Goal: Task Accomplishment & Management: Manage account settings

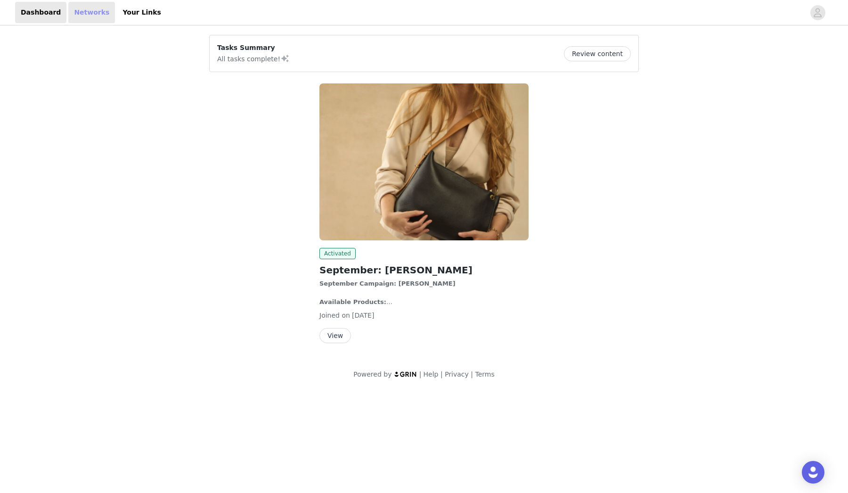
click at [82, 13] on link "Networks" at bounding box center [91, 12] width 47 height 21
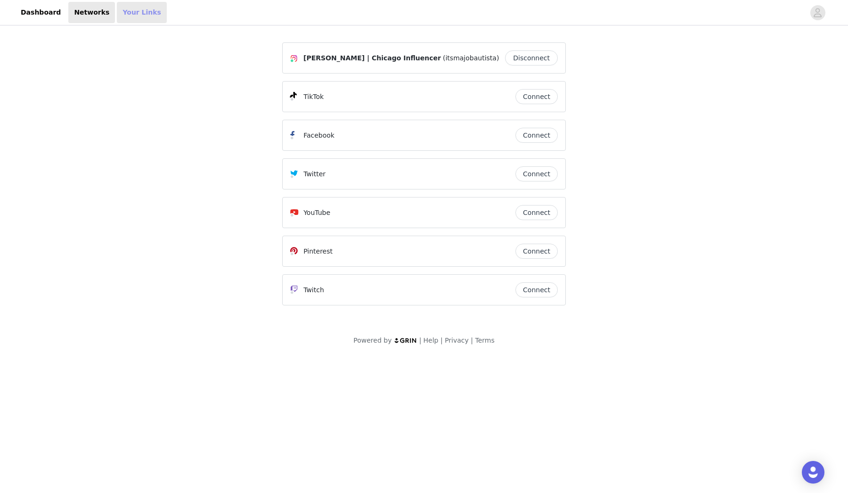
click at [132, 12] on link "Your Links" at bounding box center [142, 12] width 50 height 21
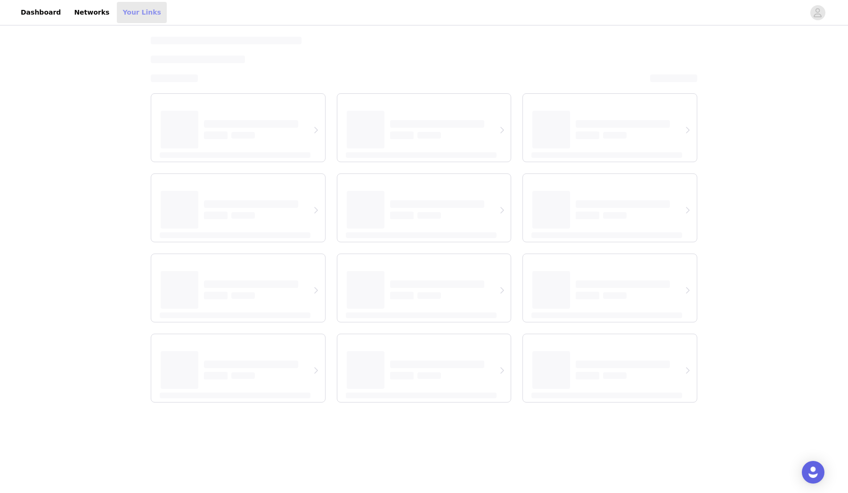
select select "12"
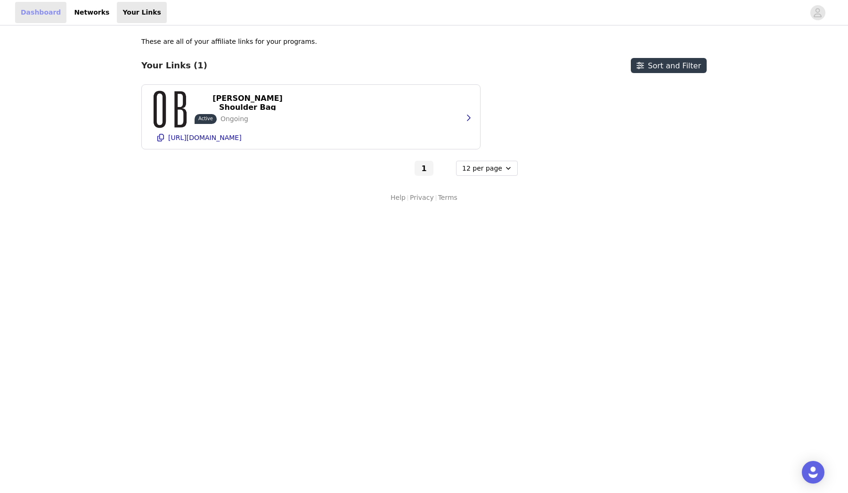
click at [42, 14] on link "Dashboard" at bounding box center [40, 12] width 51 height 21
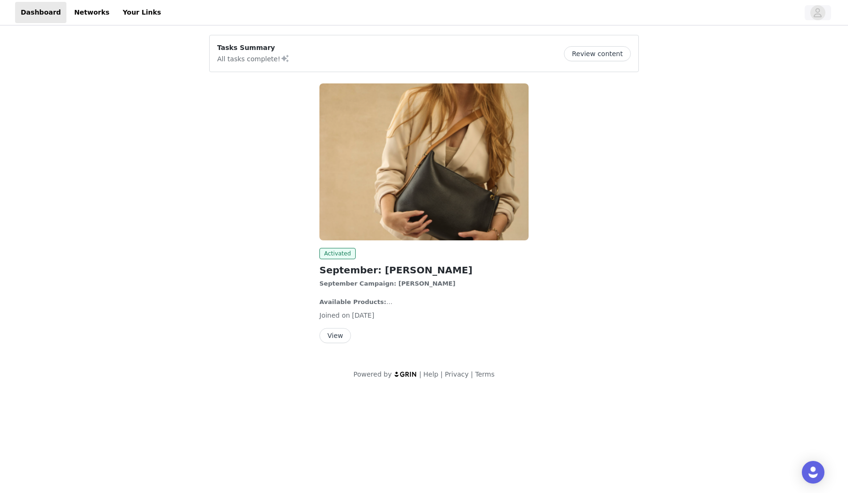
click at [816, 17] on icon "avatar" at bounding box center [817, 12] width 9 height 15
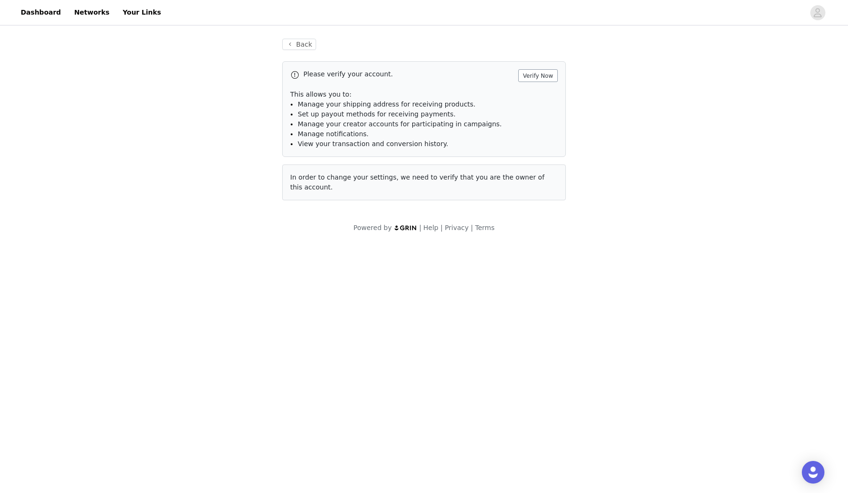
click at [549, 73] on button "Verify Now" at bounding box center [538, 75] width 40 height 13
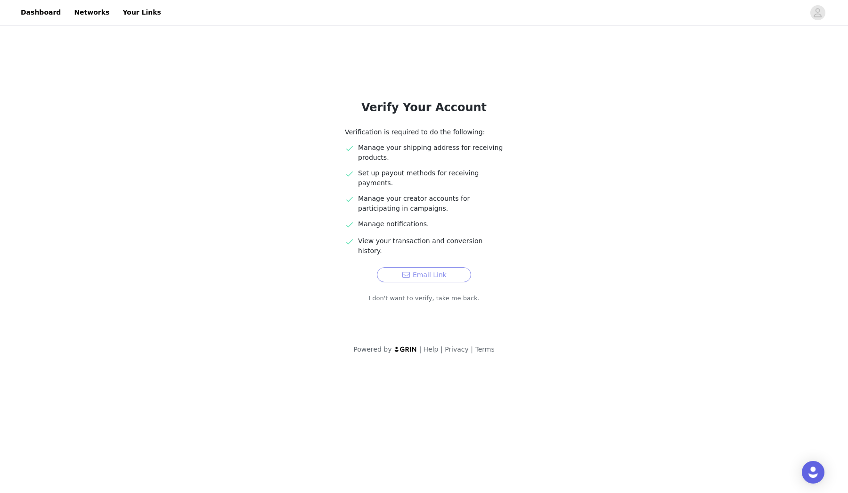
click at [438, 267] on button "Email Link" at bounding box center [424, 274] width 94 height 15
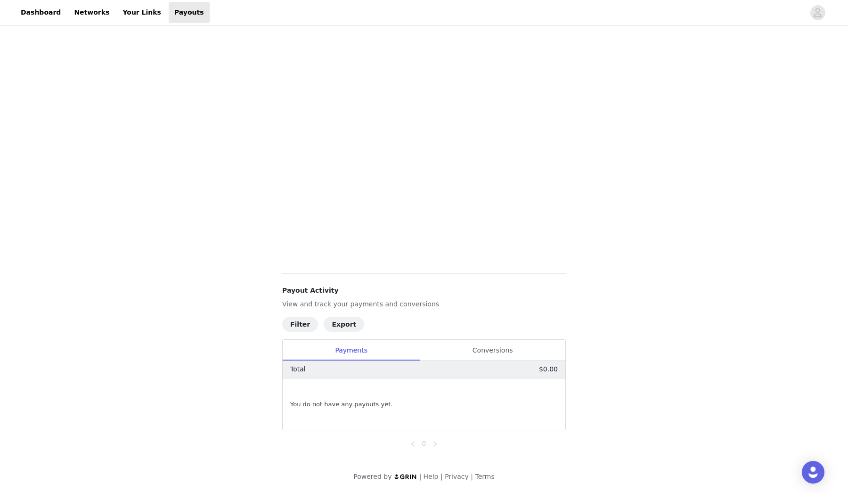
scroll to position [270, 0]
click at [486, 349] on div "Conversions" at bounding box center [493, 350] width 146 height 21
click at [360, 346] on div "Payments" at bounding box center [351, 350] width 137 height 21
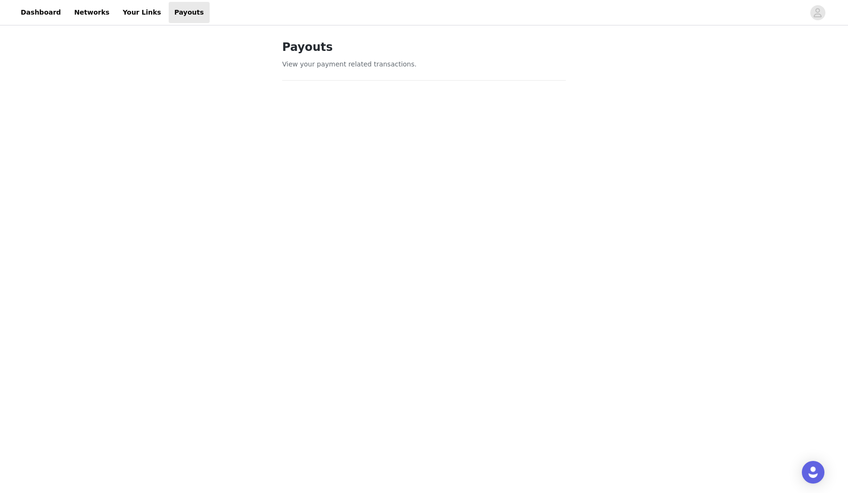
scroll to position [0, 0]
click at [42, 16] on link "Dashboard" at bounding box center [40, 12] width 51 height 21
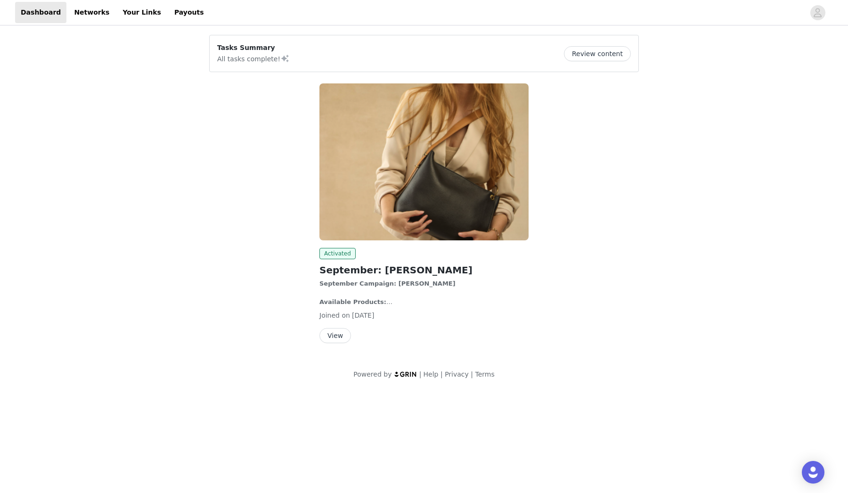
click at [611, 49] on button "Review content" at bounding box center [597, 53] width 67 height 15
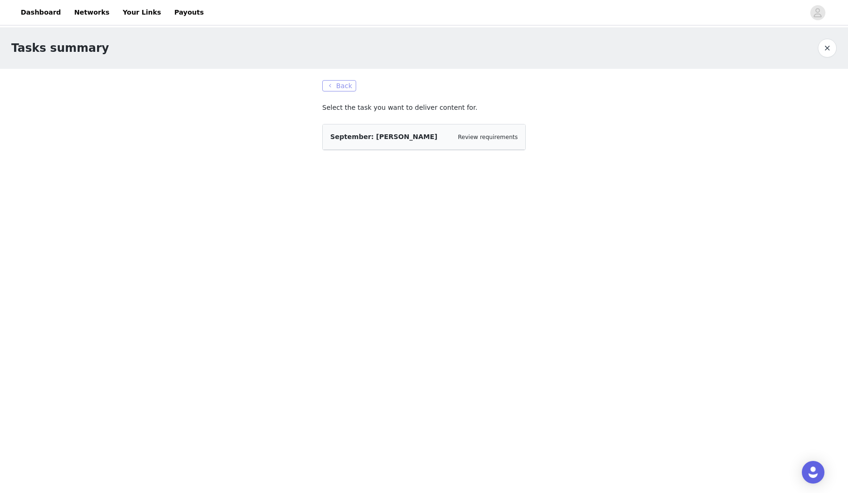
click at [342, 86] on button "Back" at bounding box center [339, 85] width 34 height 11
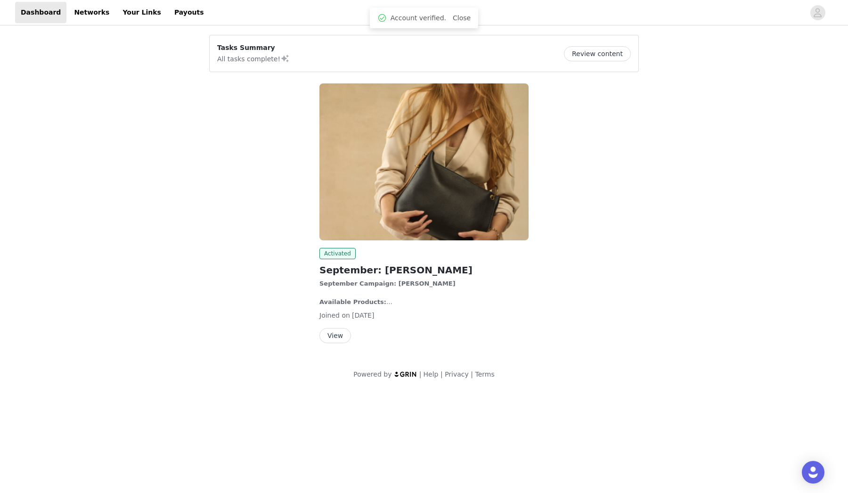
click at [342, 331] on button "View" at bounding box center [335, 335] width 32 height 15
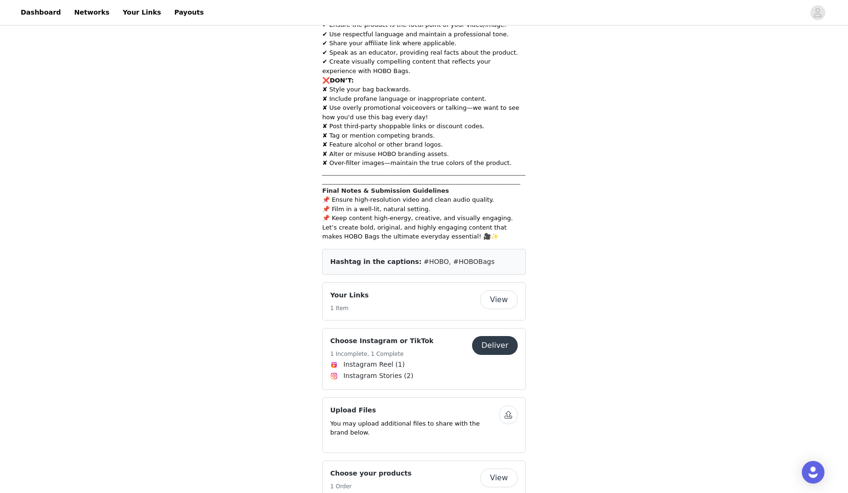
scroll to position [1658, 0]
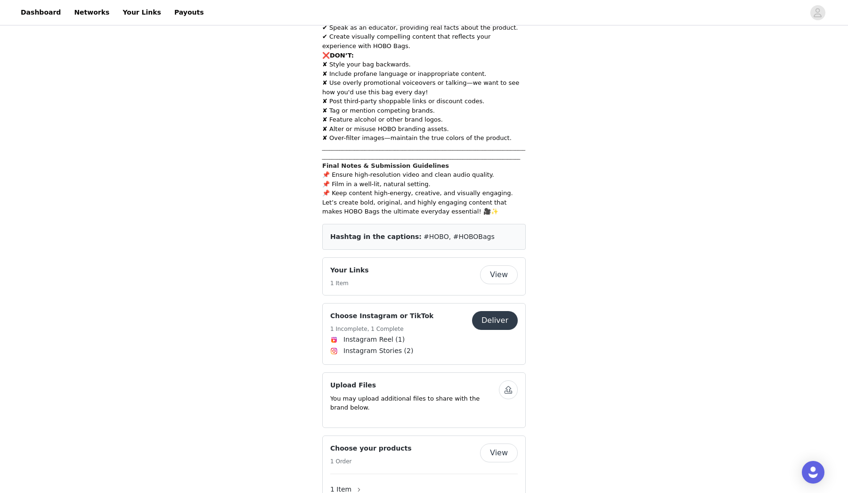
click at [496, 311] on button "Deliver" at bounding box center [495, 320] width 46 height 19
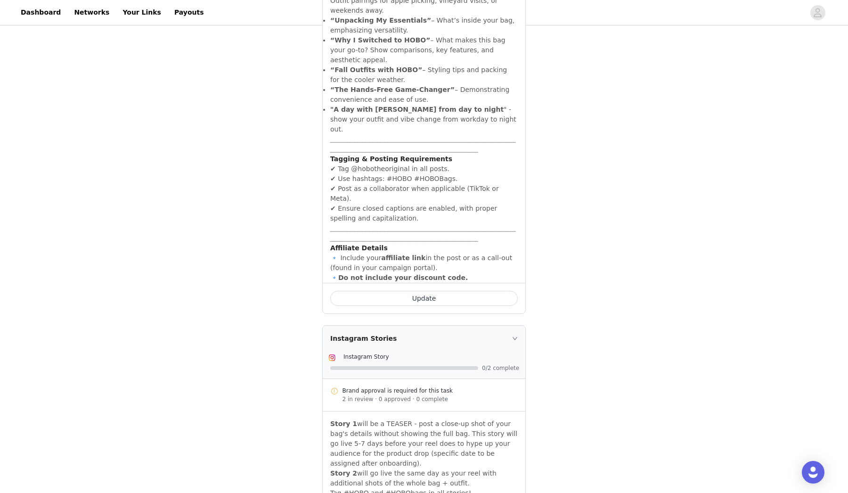
scroll to position [472, 0]
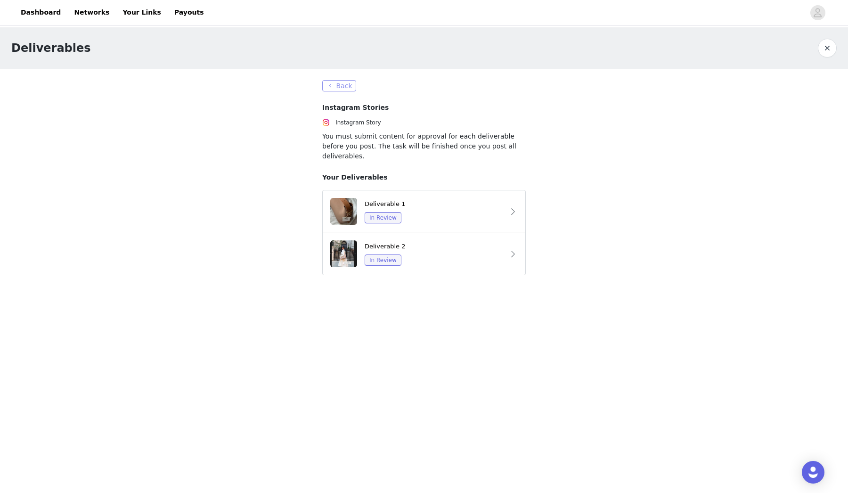
click at [350, 88] on button "Back" at bounding box center [339, 85] width 34 height 11
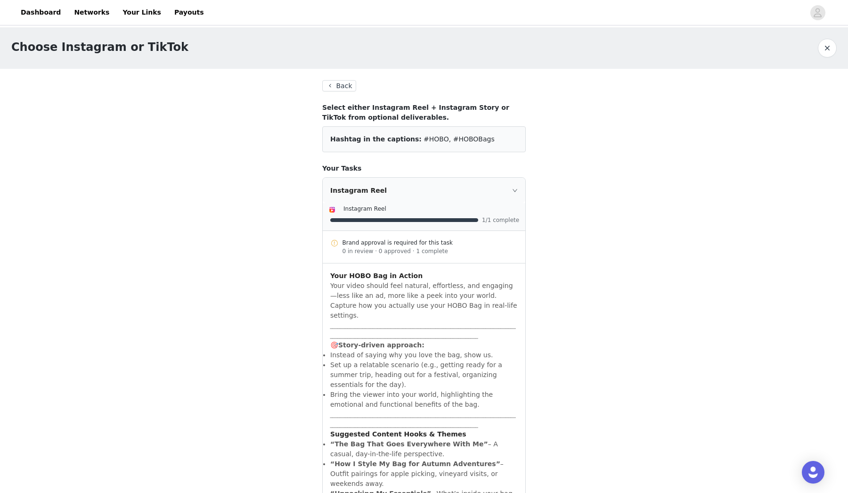
click at [344, 89] on button "Back" at bounding box center [339, 85] width 34 height 11
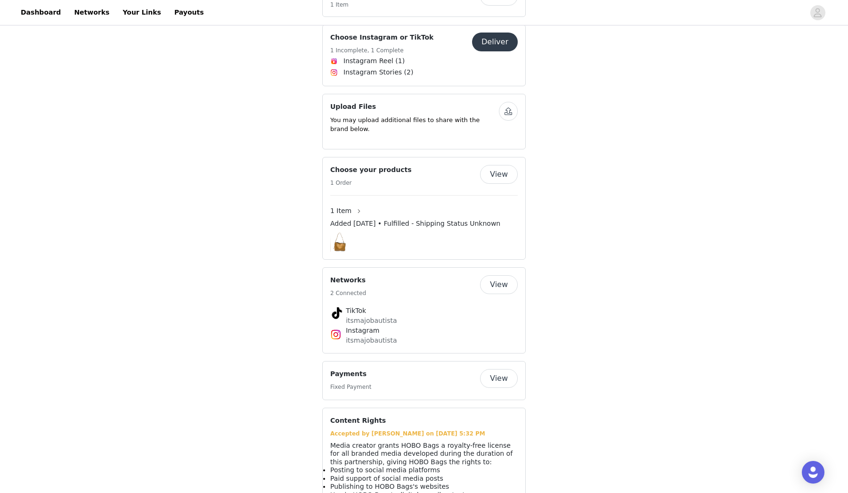
scroll to position [1936, 0]
click at [501, 369] on button "View" at bounding box center [499, 378] width 38 height 19
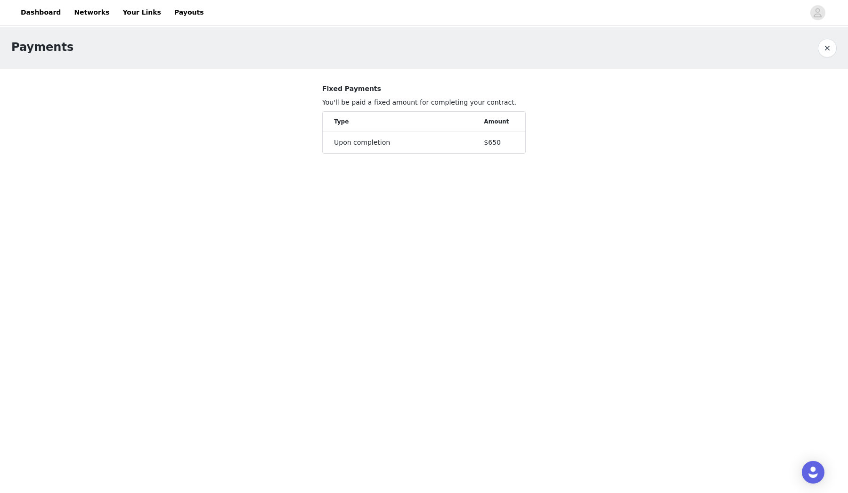
click at [490, 147] on div "$650" at bounding box center [499, 143] width 30 height 10
click at [498, 120] on div "Amount" at bounding box center [499, 121] width 30 height 8
click at [407, 147] on li "Upon completion $650" at bounding box center [424, 142] width 203 height 21
click at [827, 53] on button "button" at bounding box center [827, 48] width 19 height 19
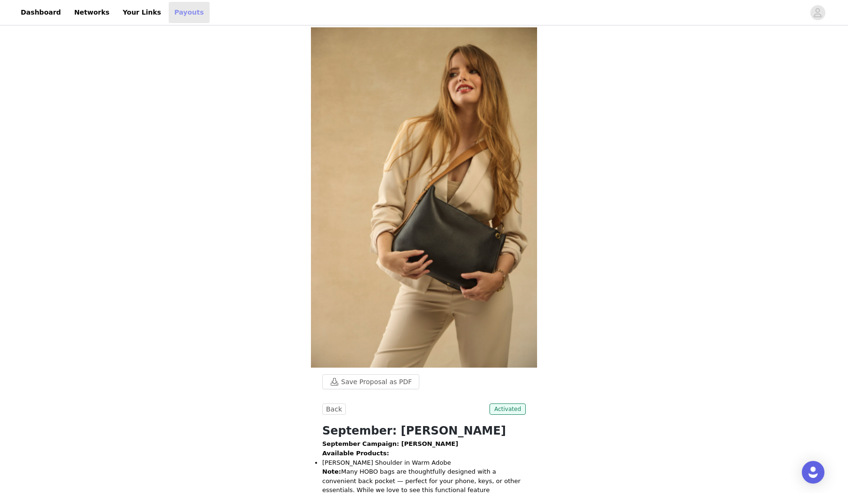
click at [169, 18] on link "Payouts" at bounding box center [189, 12] width 41 height 21
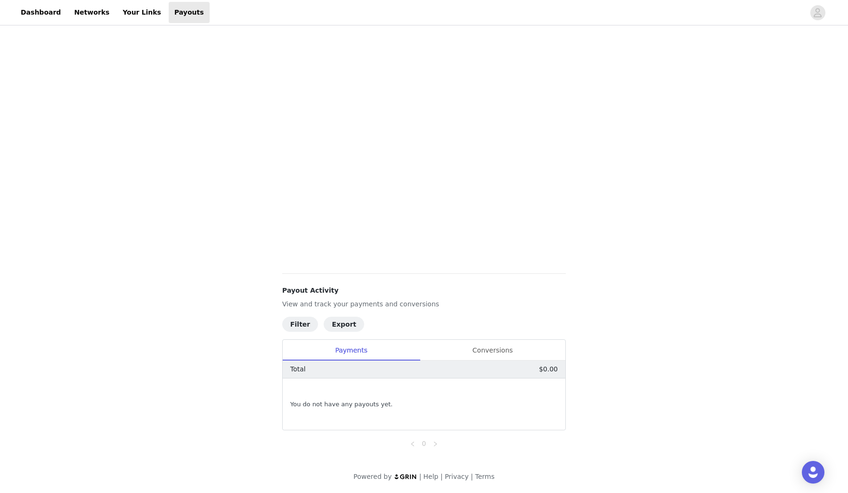
scroll to position [270, 0]
click at [338, 400] on span "You do not have any payouts yet." at bounding box center [341, 403] width 102 height 9
click at [480, 346] on div "Conversions" at bounding box center [493, 350] width 146 height 21
click at [350, 356] on div "Payments" at bounding box center [351, 350] width 137 height 21
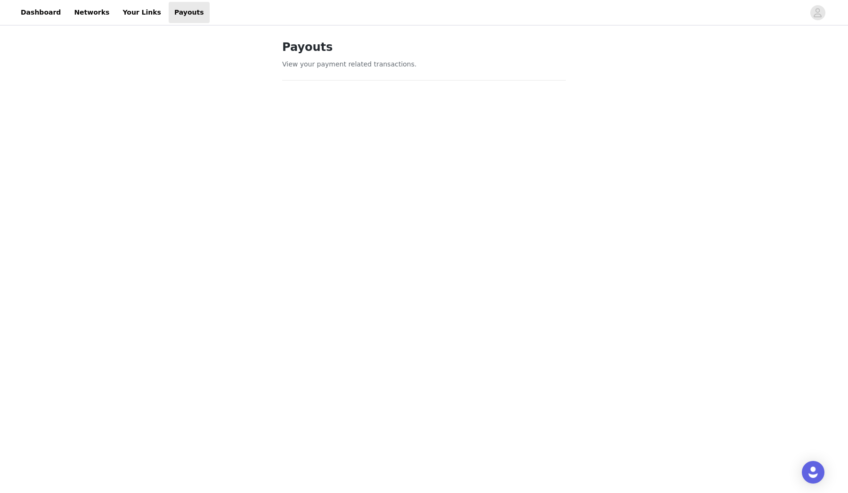
scroll to position [0, 0]
click at [50, 15] on link "Dashboard" at bounding box center [40, 12] width 51 height 21
